Goal: Task Accomplishment & Management: Use online tool/utility

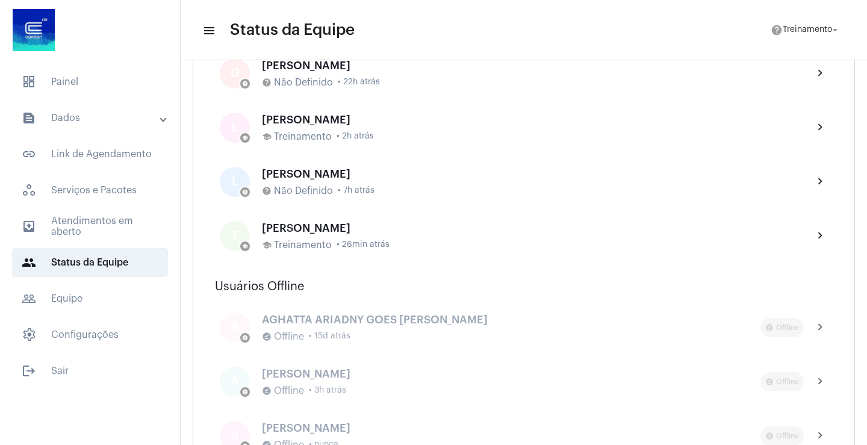
scroll to position [723, 0]
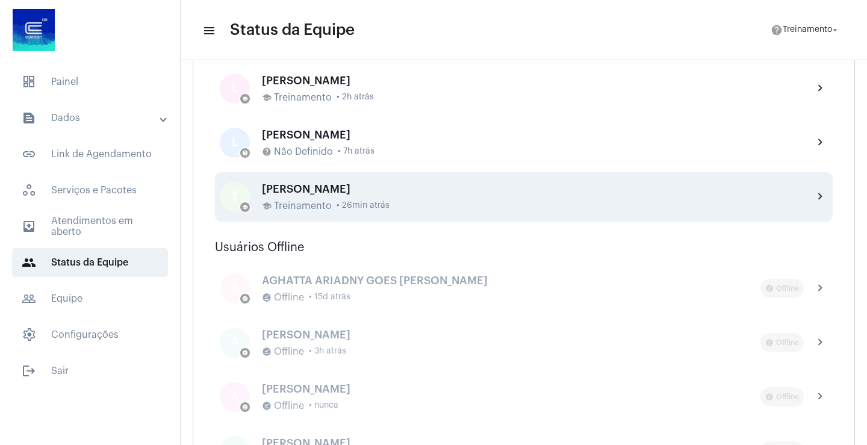
click at [352, 199] on div "[PERSON_NAME] NUNES school Treinamento • 26min atrás" at bounding box center [533, 197] width 542 height 28
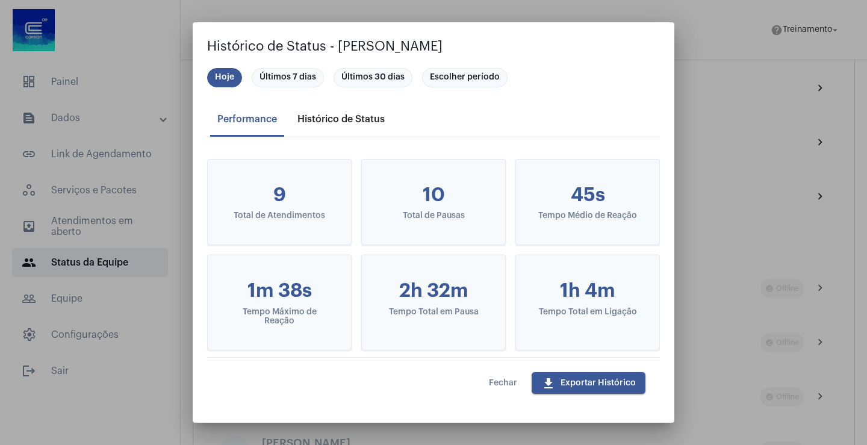
click at [346, 116] on div "Histórico de Status" at bounding box center [340, 119] width 87 height 11
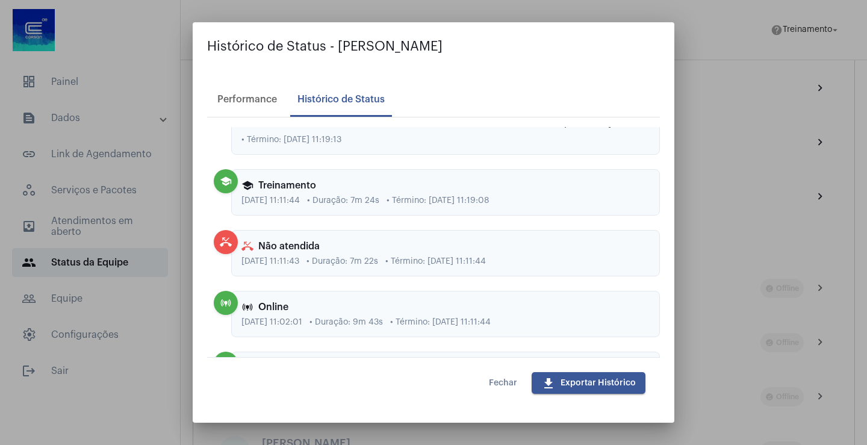
scroll to position [31, 0]
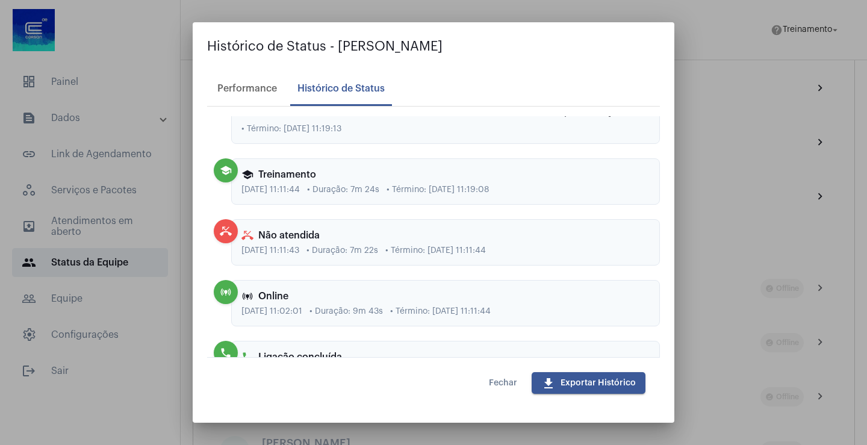
click at [726, 33] on div at bounding box center [433, 222] width 867 height 445
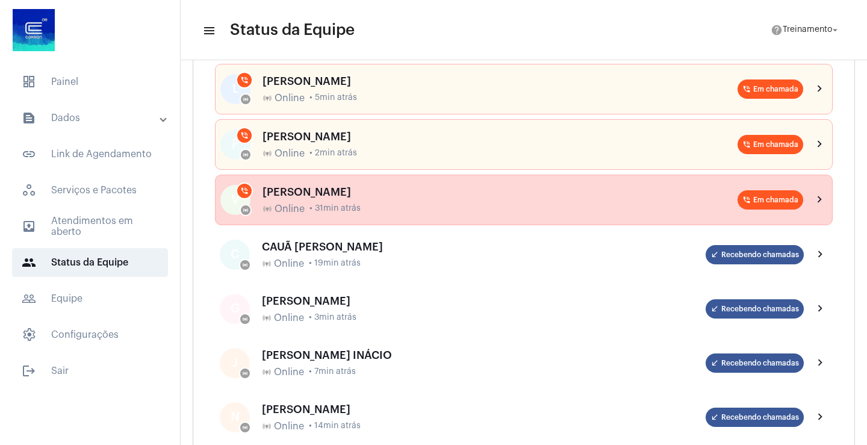
scroll to position [0, 0]
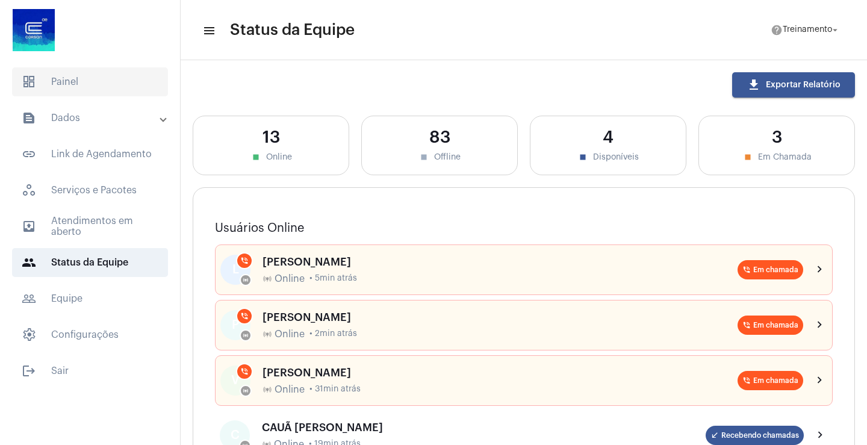
click at [72, 81] on span "dashboard Painel" at bounding box center [90, 81] width 156 height 29
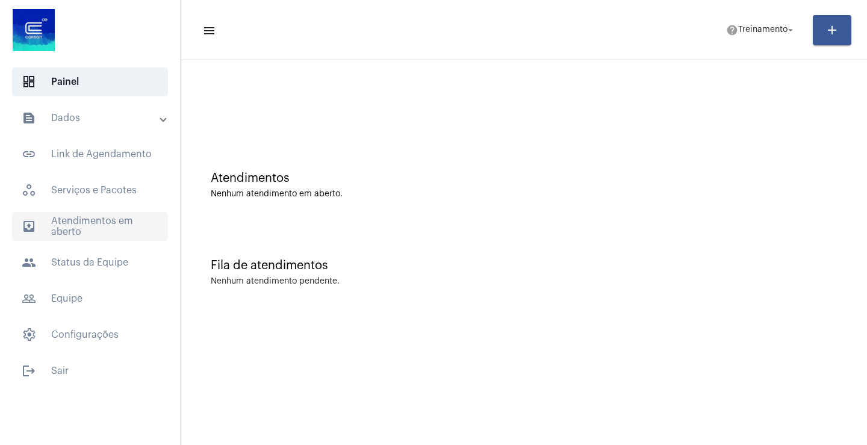
click at [93, 225] on span "outbox_outline Atendimentos em aberto" at bounding box center [90, 226] width 156 height 29
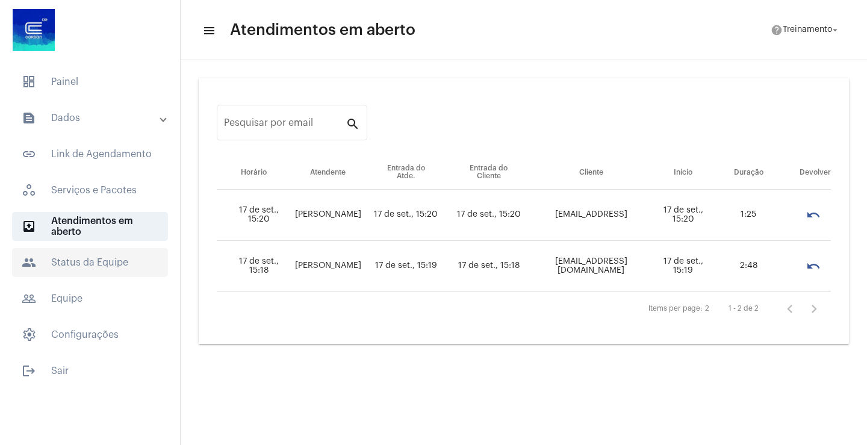
click at [76, 262] on span "people Status da Equipe" at bounding box center [90, 262] width 156 height 29
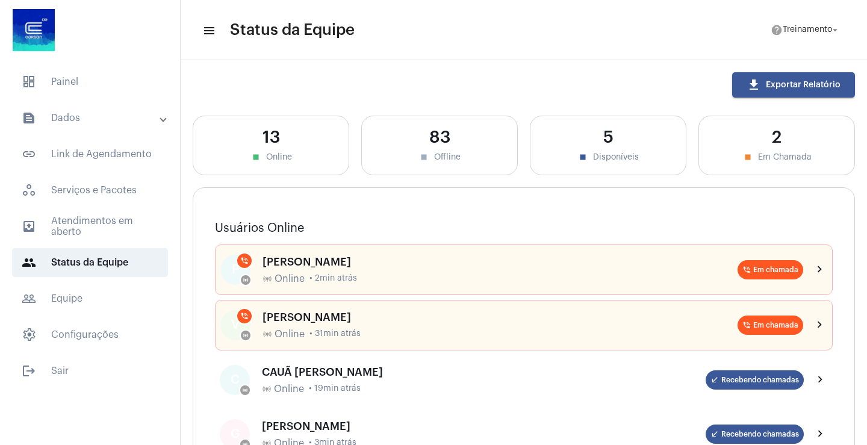
click at [88, 122] on mat-panel-title "text_snippet_outlined Dados" at bounding box center [91, 118] width 139 height 14
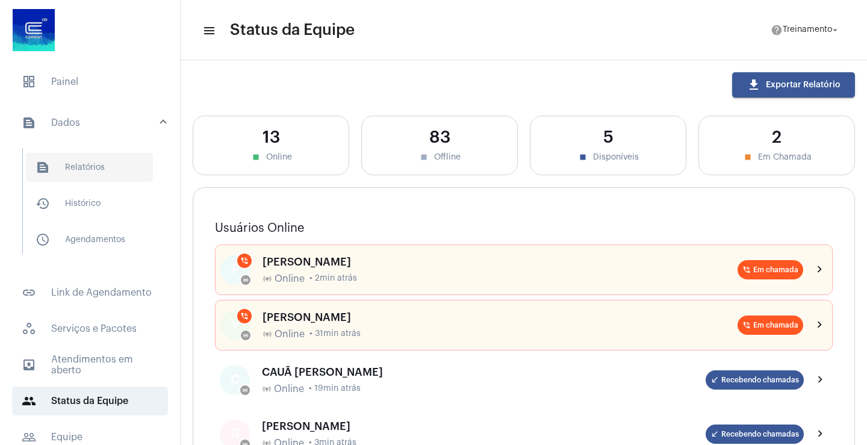
click at [79, 169] on span "text_snippet_outlined Relatórios" at bounding box center [89, 167] width 127 height 29
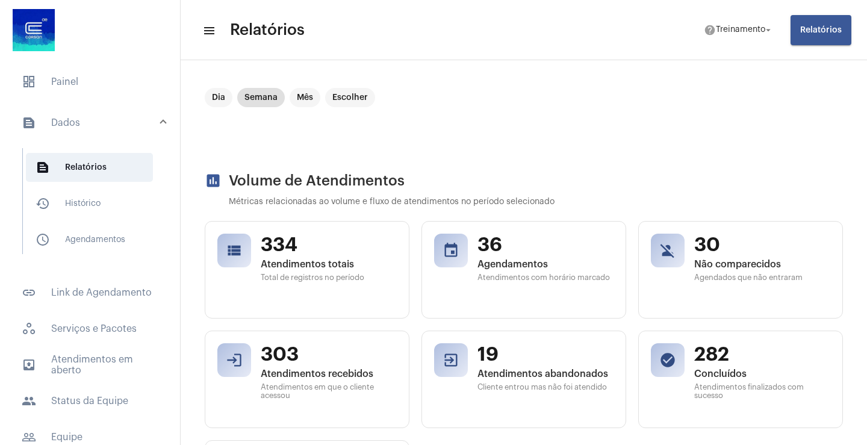
click at [817, 35] on button "Relatórios" at bounding box center [821, 30] width 61 height 30
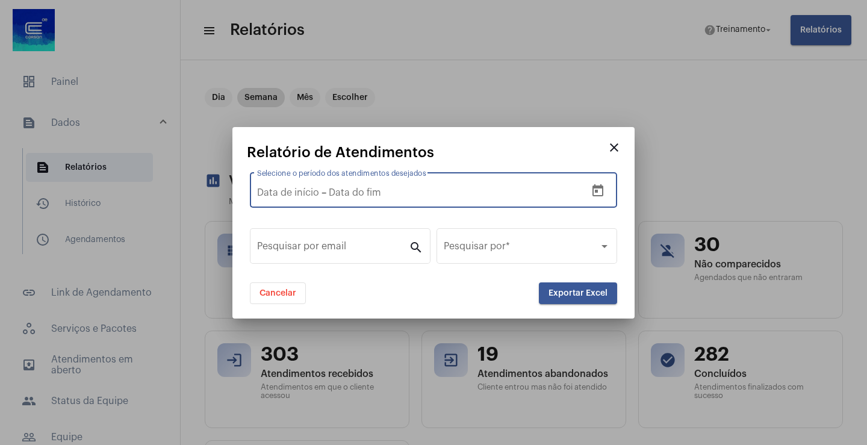
click at [376, 188] on input "text" at bounding box center [410, 192] width 162 height 11
type input "[DATE]"
click at [546, 190] on div "Data de início – [DATE]" at bounding box center [421, 192] width 329 height 11
click at [413, 190] on input "[DATE]" at bounding box center [410, 192] width 162 height 11
click at [479, 195] on input "[DATE]" at bounding box center [410, 192] width 162 height 11
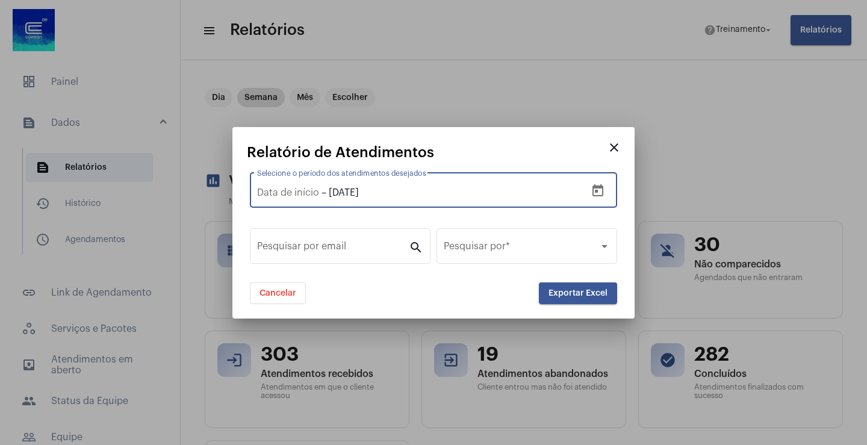
click at [596, 189] on icon "Open calendar" at bounding box center [598, 191] width 14 height 14
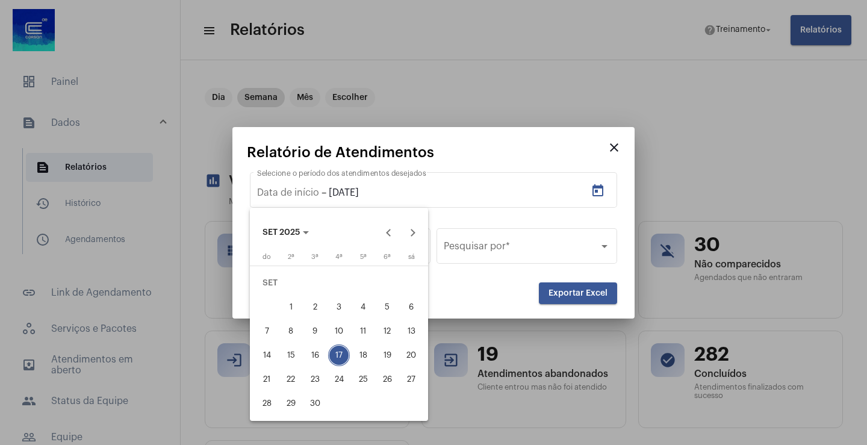
click at [345, 355] on div "17" at bounding box center [339, 355] width 22 height 22
type input "[DATE]"
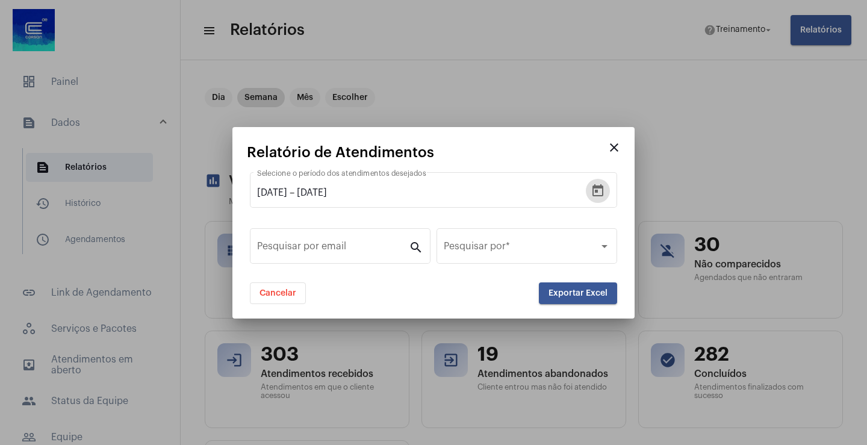
click at [577, 292] on span "Exportar Excel" at bounding box center [578, 293] width 59 height 8
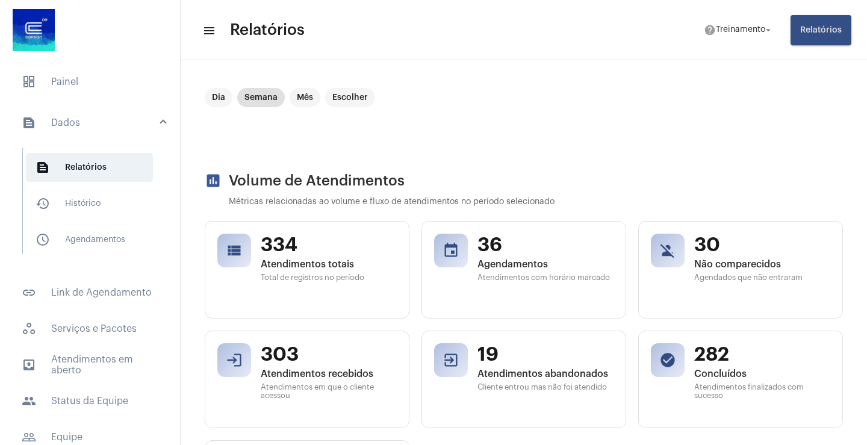
scroll to position [381, 0]
